Goal: Task Accomplishment & Management: Use online tool/utility

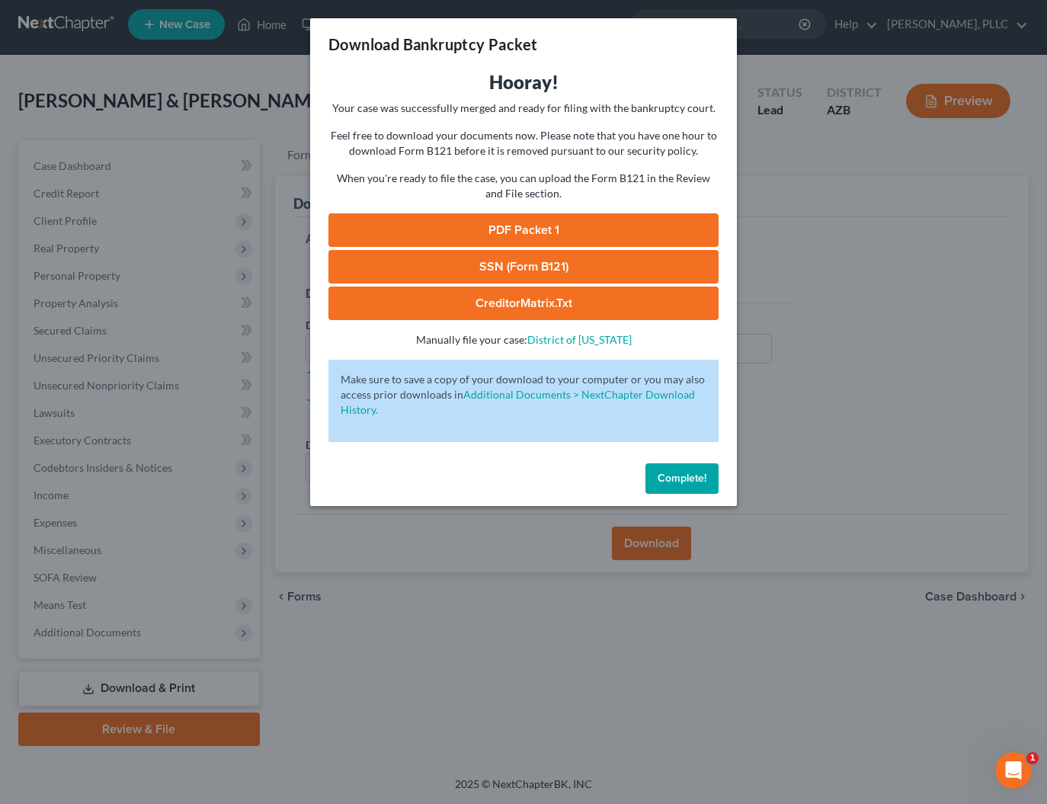
click at [687, 483] on span "Complete!" at bounding box center [682, 478] width 49 height 13
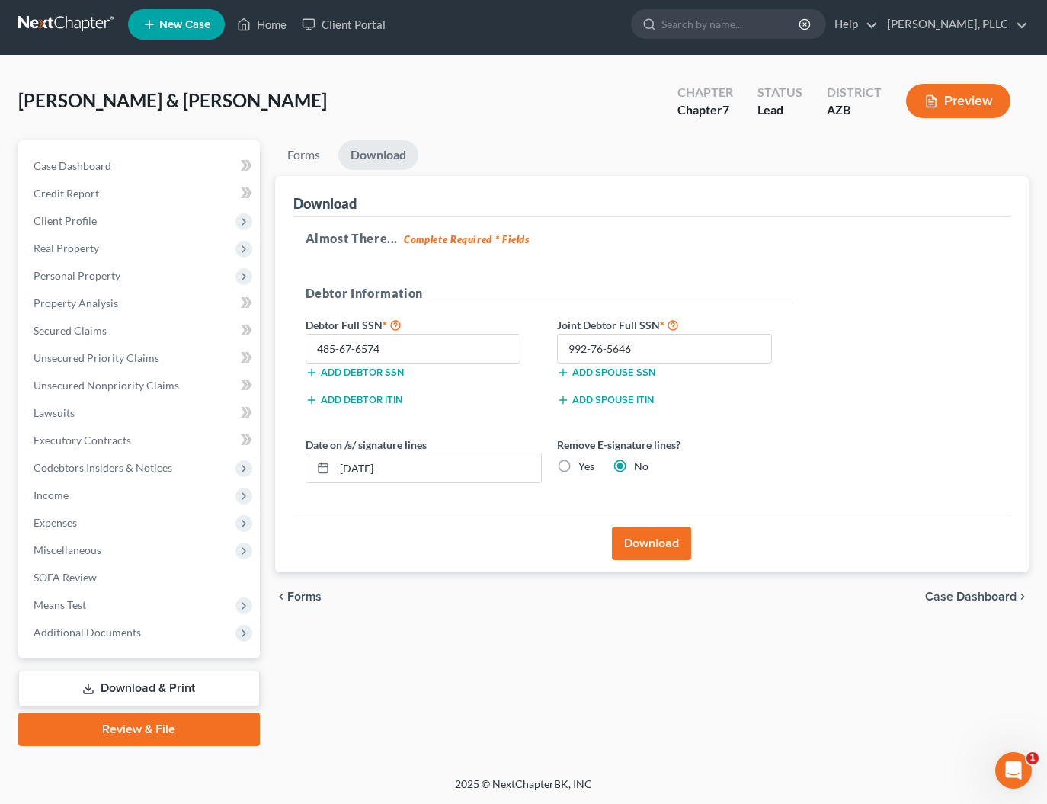
click at [75, 27] on link at bounding box center [67, 24] width 98 height 27
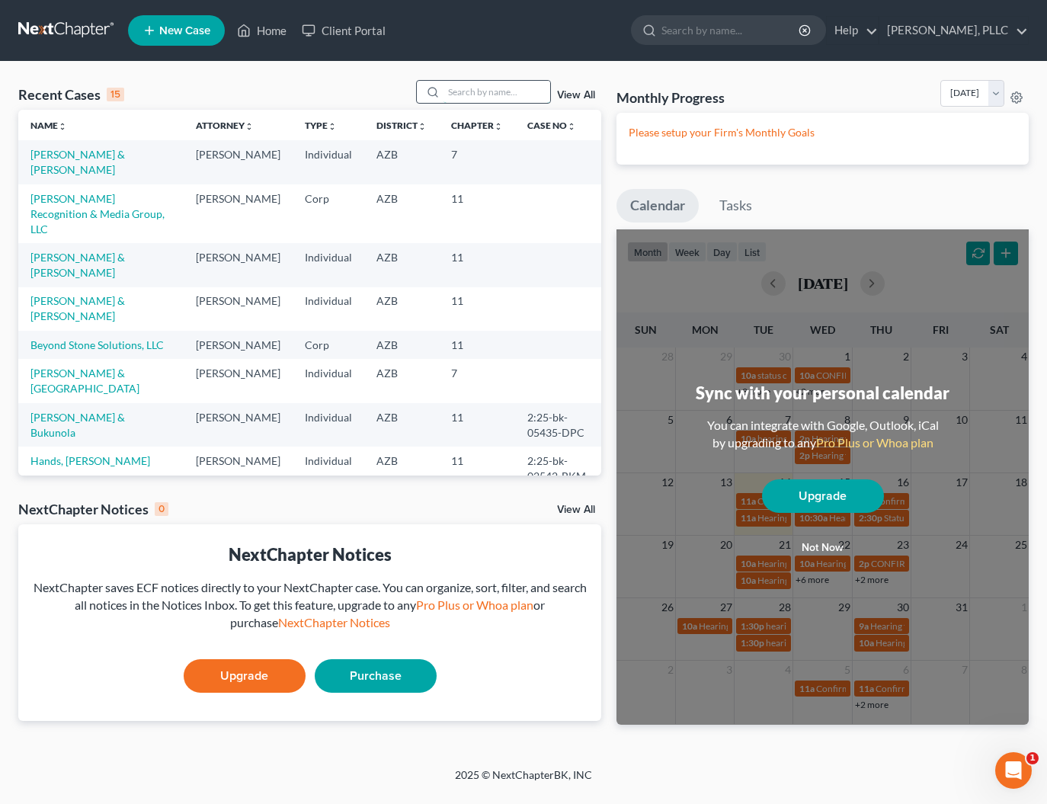
click at [476, 85] on input "search" at bounding box center [497, 92] width 107 height 22
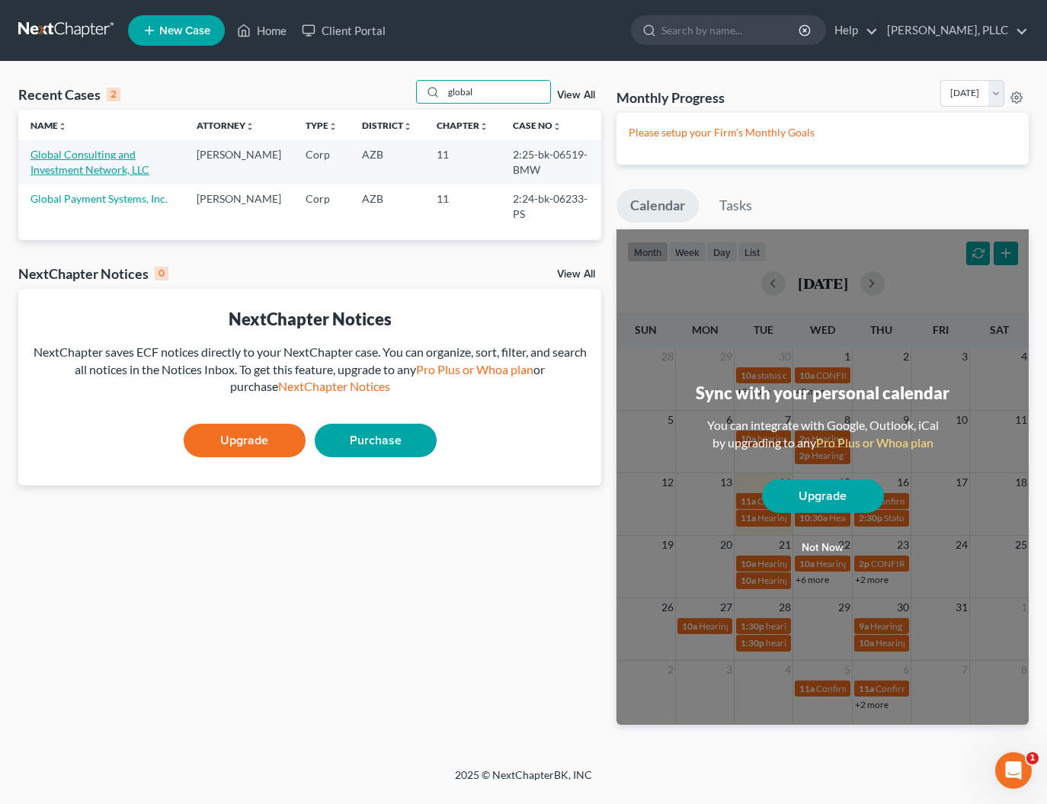
type input "global"
click at [117, 156] on link "Global Consulting and Investment Network, LLC" at bounding box center [89, 162] width 119 height 28
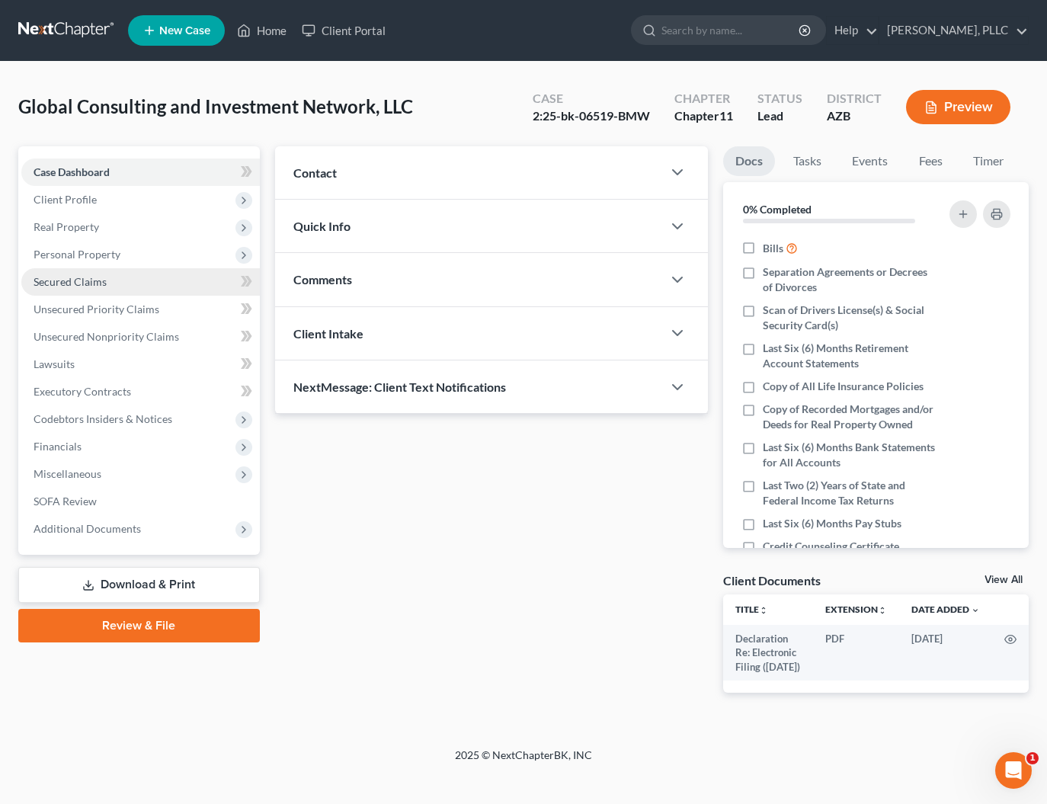
click at [83, 280] on span "Secured Claims" at bounding box center [70, 281] width 73 height 13
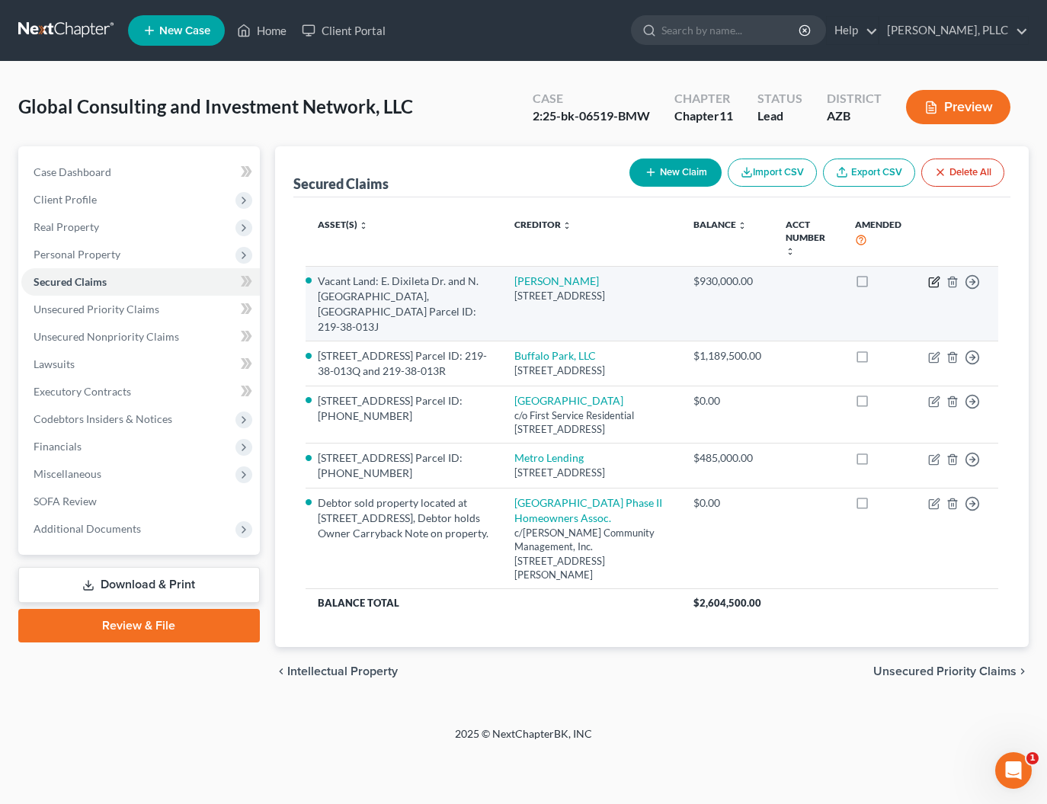
click at [934, 284] on icon "button" at bounding box center [935, 280] width 7 height 7
select select "3"
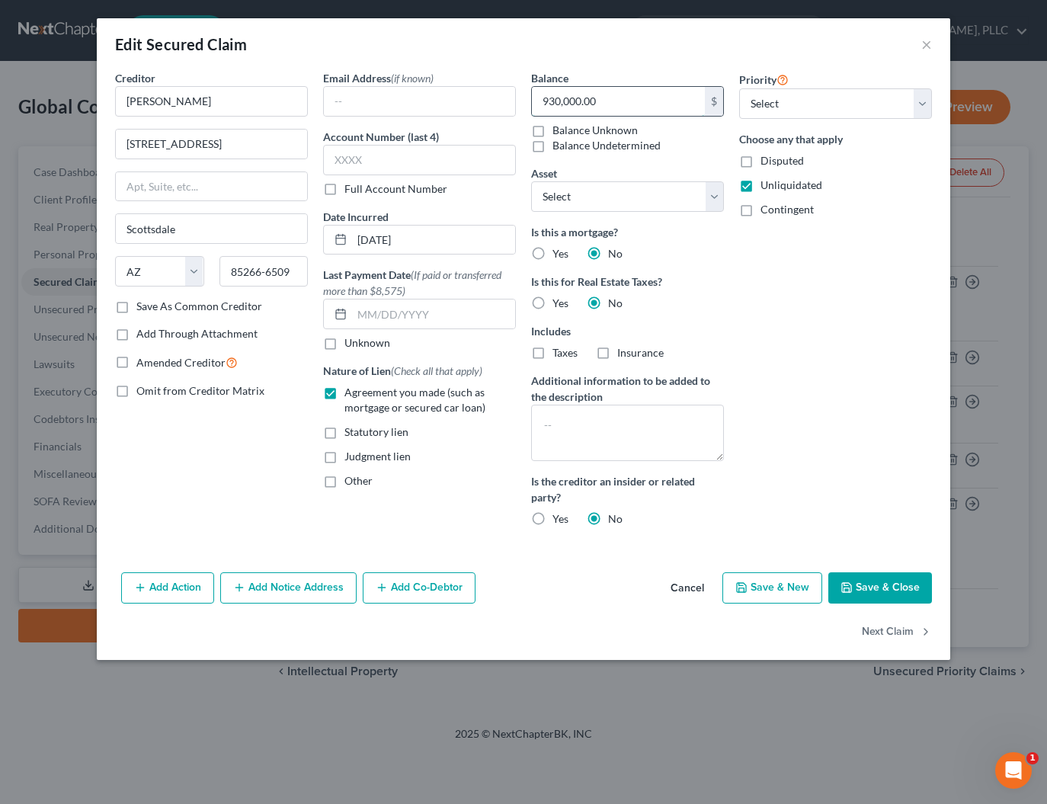
click at [547, 101] on input "930,000.00" at bounding box center [618, 101] width 173 height 29
type input "230,000.00"
click at [813, 337] on div "Priority Select 1st 2nd 3rd 4th 5th 6th 7th 8th 9th 10th 11th 12th 13th 14th 15…" at bounding box center [836, 304] width 208 height 469
click at [883, 598] on button "Save & Close" at bounding box center [881, 589] width 104 height 32
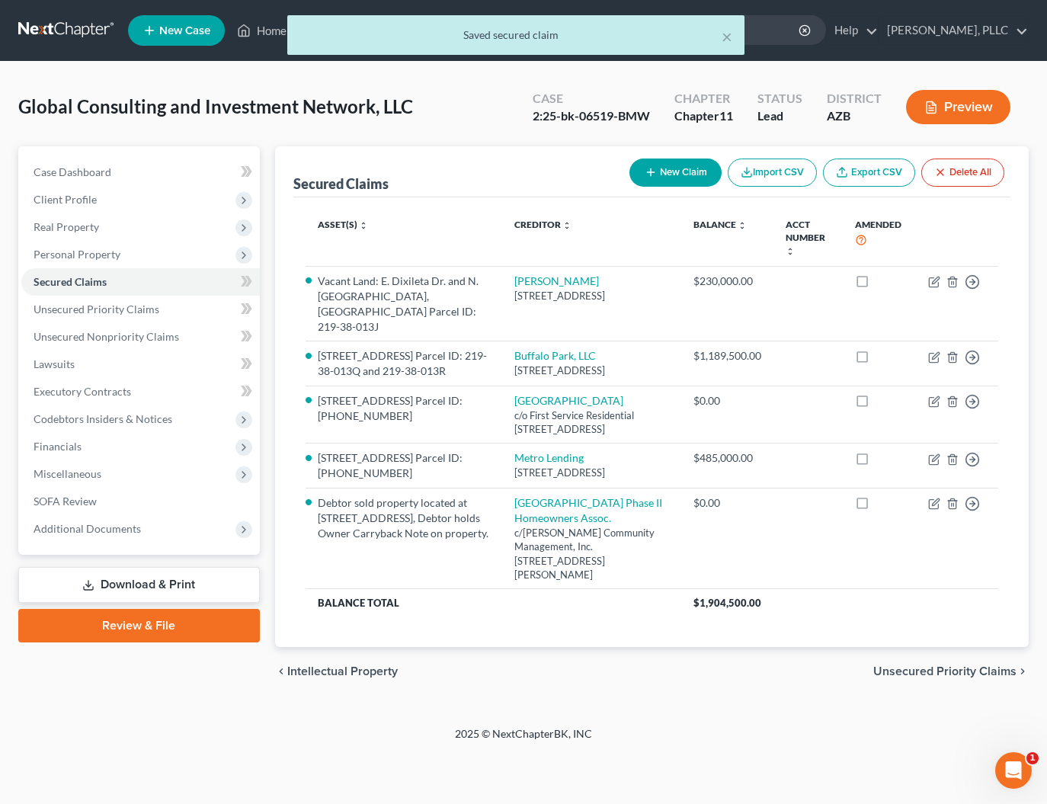
click at [127, 582] on link "Download & Print" at bounding box center [139, 585] width 242 height 36
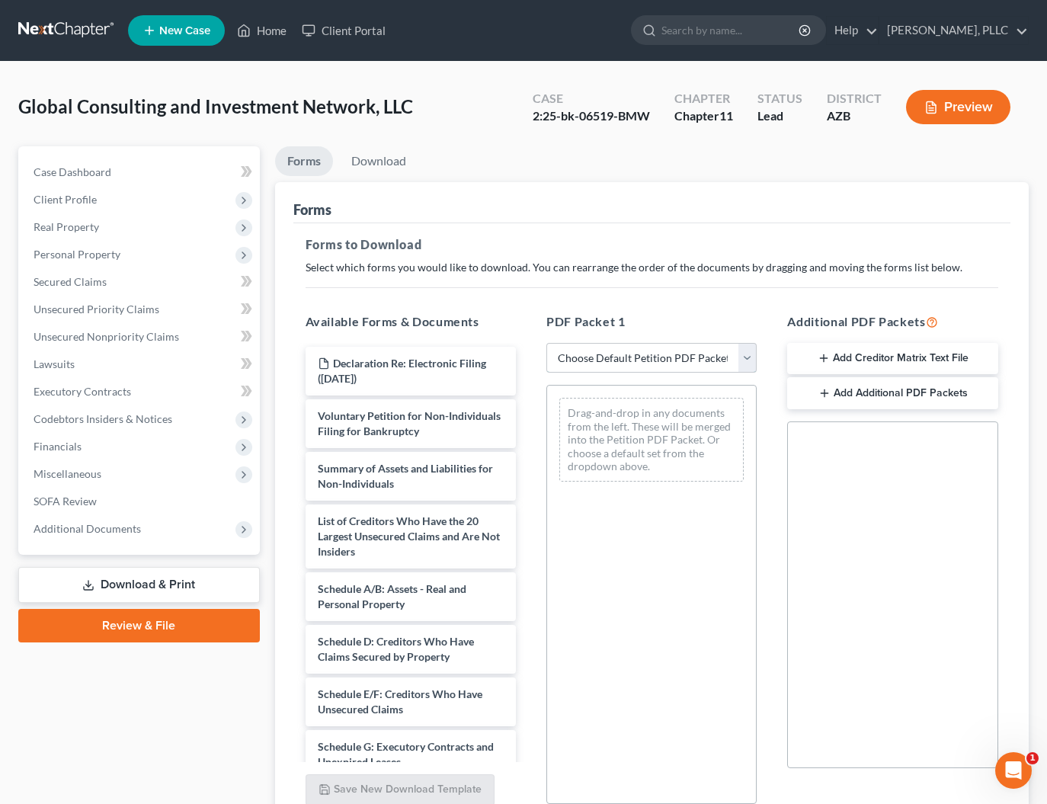
select select "2"
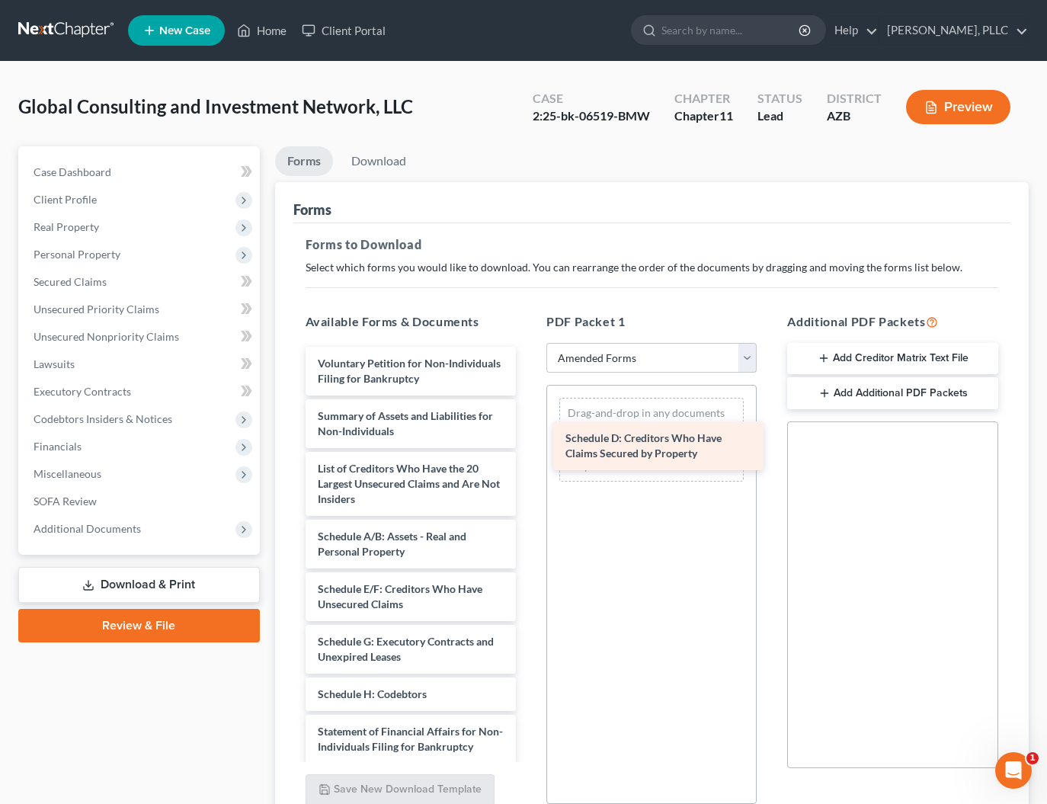
drag, startPoint x: 348, startPoint y: 605, endPoint x: 595, endPoint y: 454, distance: 289.5
click at [528, 454] on div "Schedule D: Creditors Who Have Claims Secured by Property Voluntary Petition fo…" at bounding box center [410, 656] width 235 height 619
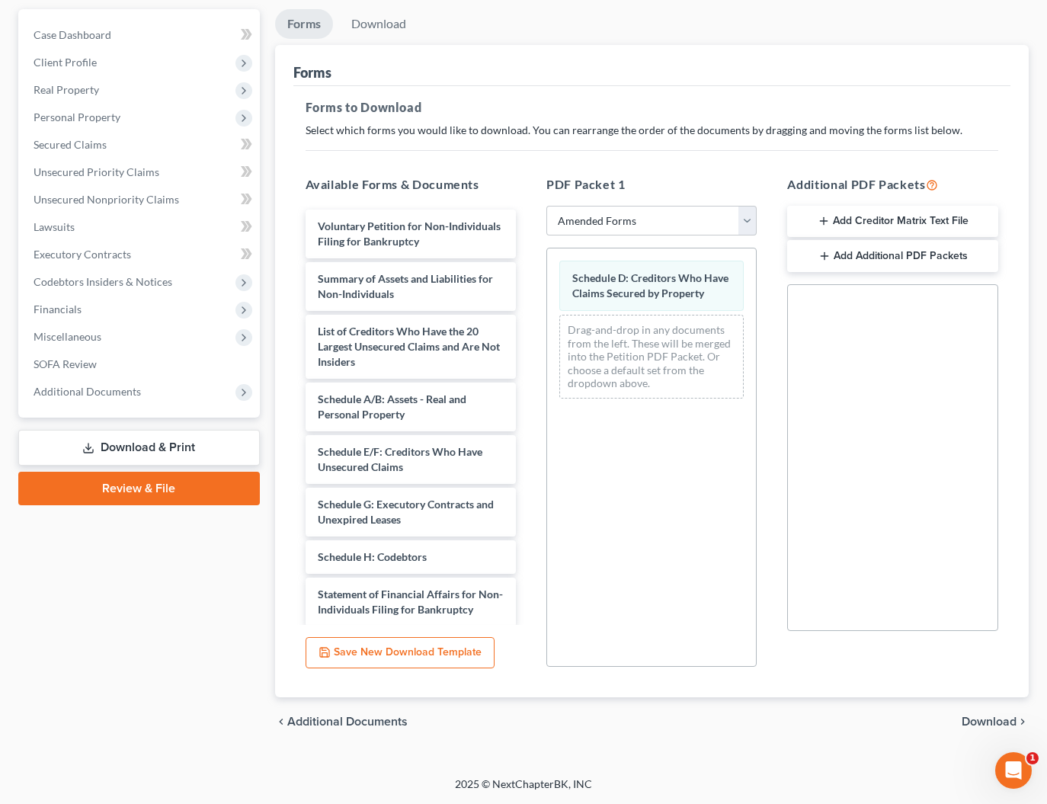
scroll to position [137, 0]
click at [991, 721] on span "Download" at bounding box center [989, 722] width 55 height 12
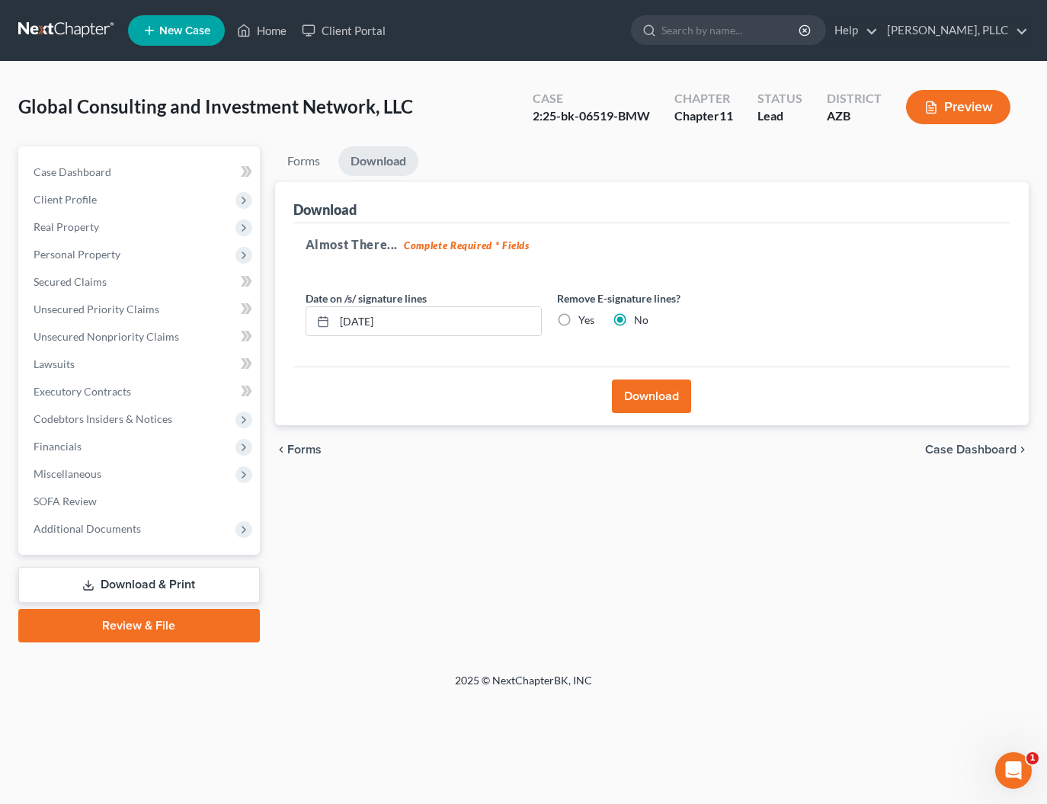
click at [648, 397] on button "Download" at bounding box center [651, 397] width 79 height 34
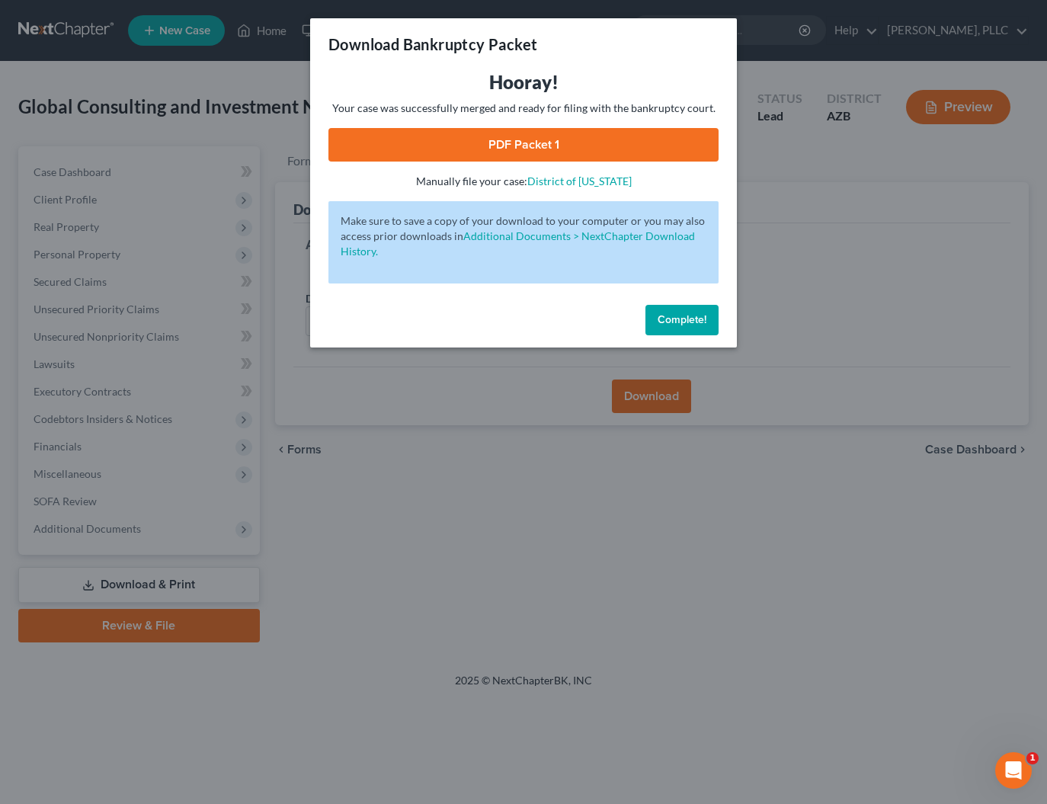
click at [540, 136] on link "PDF Packet 1" at bounding box center [524, 145] width 390 height 34
